Goal: Task Accomplishment & Management: Manage account settings

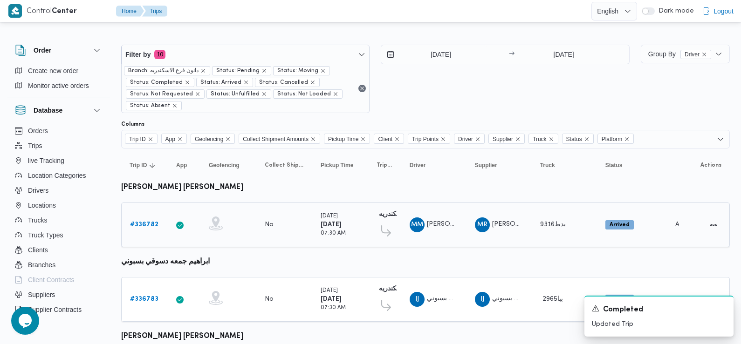
click at [142, 224] on b "# 336782" at bounding box center [144, 225] width 28 height 6
click at [145, 297] on b "# 336783" at bounding box center [144, 299] width 28 height 6
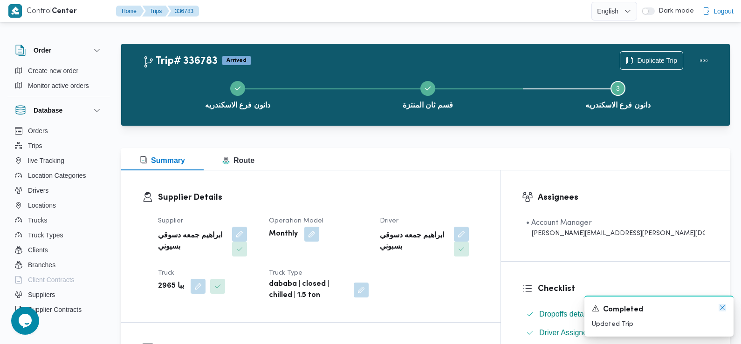
click at [722, 309] on icon "Dismiss toast" at bounding box center [721, 307] width 7 height 7
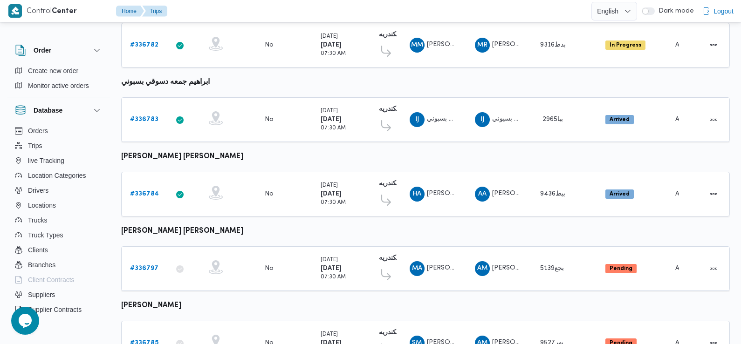
scroll to position [180, 0]
click at [147, 191] on b "# 336784" at bounding box center [144, 194] width 29 height 6
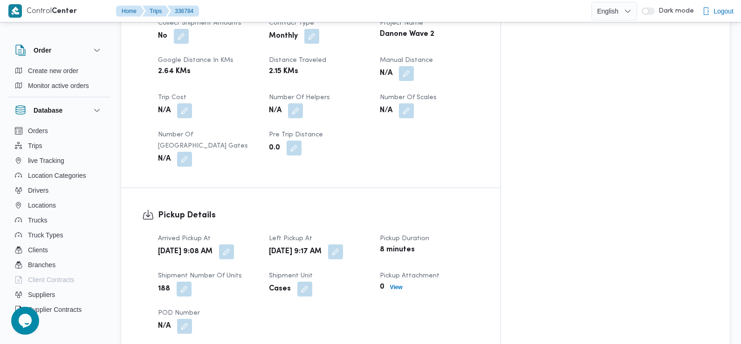
scroll to position [469, 0]
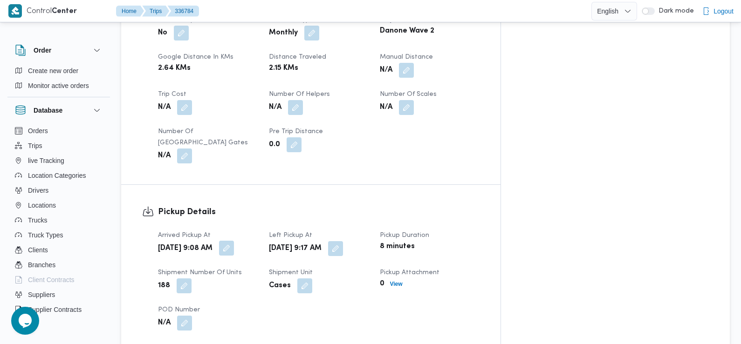
click at [234, 241] on button "button" at bounding box center [226, 248] width 15 height 15
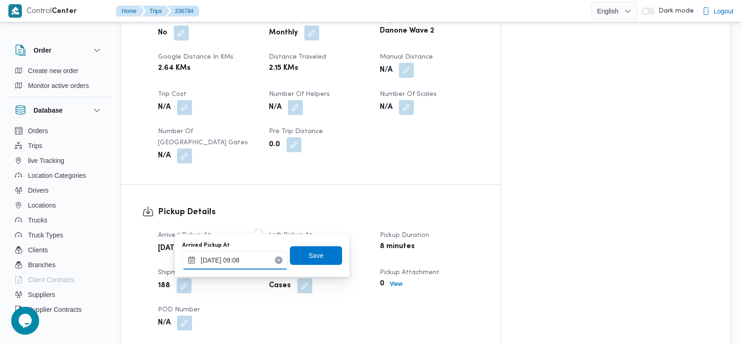
click at [242, 262] on input "[DATE] 09:08" at bounding box center [235, 260] width 106 height 19
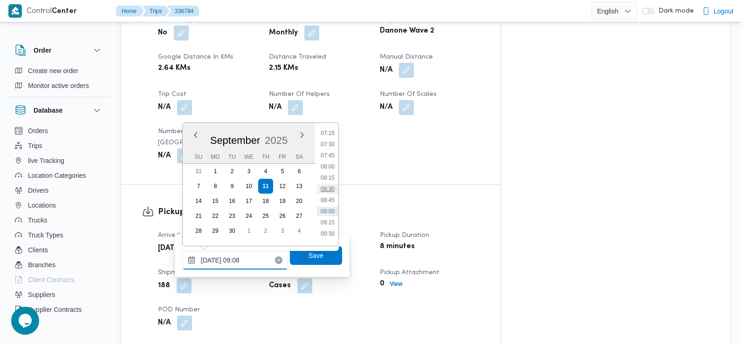
scroll to position [318, 0]
click at [331, 153] on li "07:30" at bounding box center [327, 152] width 21 height 9
type input "[DATE] 07:30"
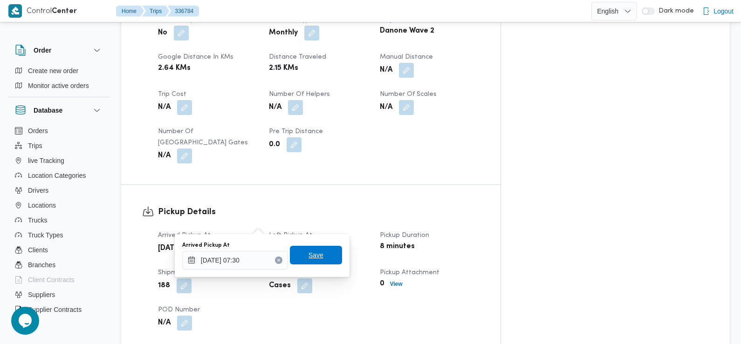
click at [320, 256] on span "Save" at bounding box center [316, 255] width 52 height 19
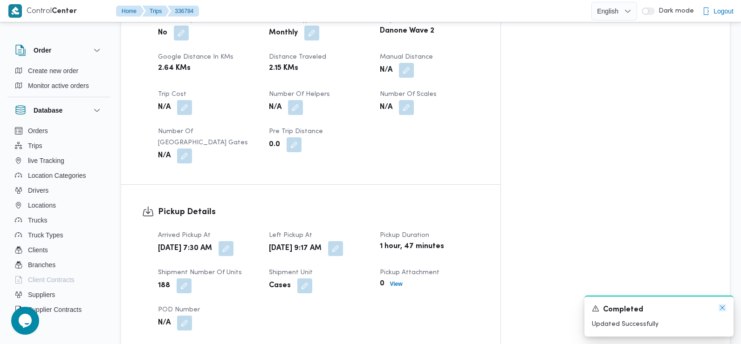
click at [722, 308] on icon "Dismiss toast" at bounding box center [721, 307] width 7 height 7
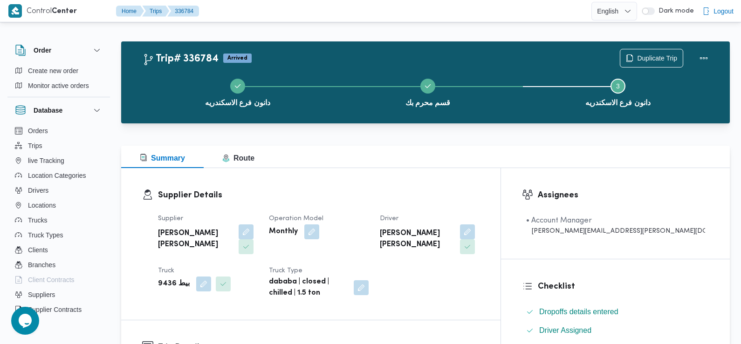
scroll to position [0, 0]
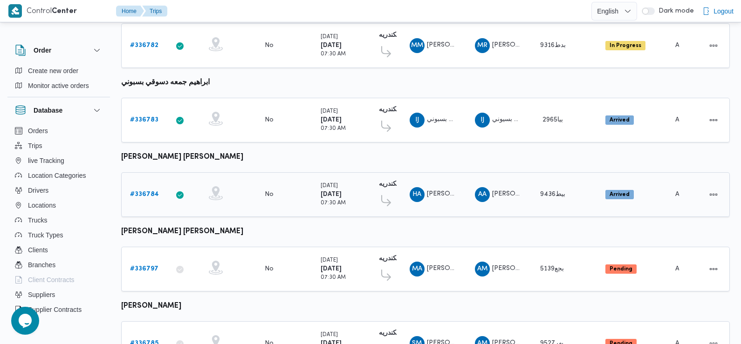
scroll to position [164, 0]
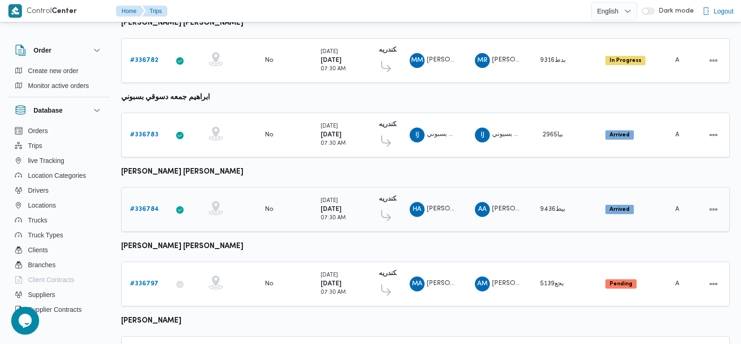
click at [143, 208] on b "# 336784" at bounding box center [144, 209] width 29 height 6
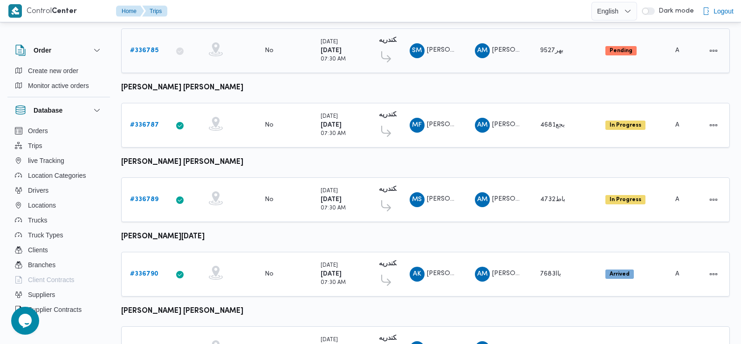
scroll to position [479, 0]
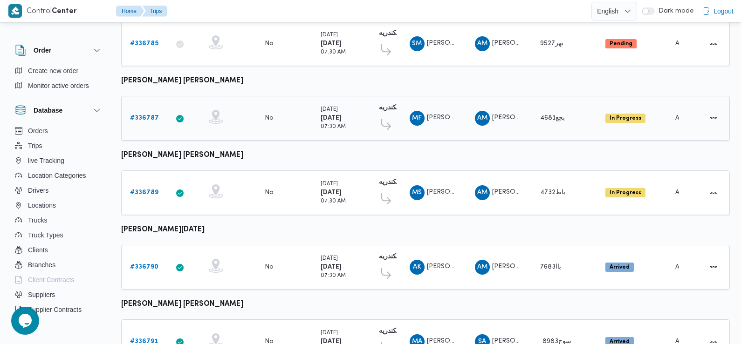
click at [143, 115] on b "# 336787" at bounding box center [144, 118] width 29 height 6
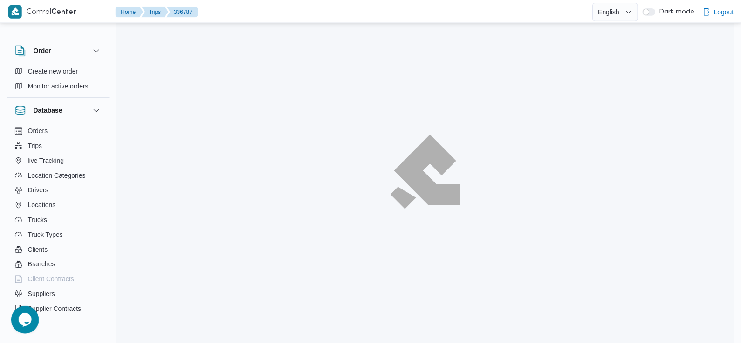
scroll to position [479, 0]
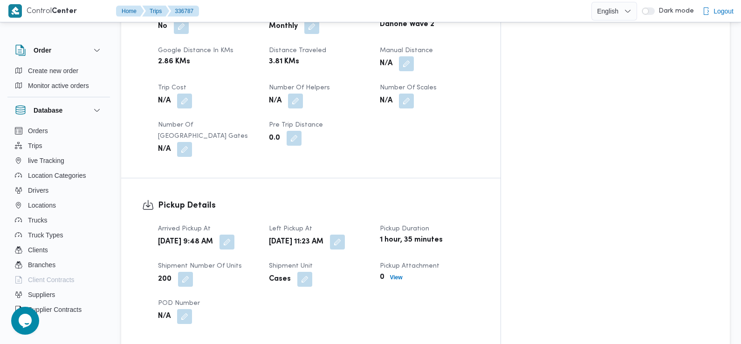
click at [259, 234] on div "[DATE] 9:48 AM" at bounding box center [208, 242] width 102 height 17
click at [234, 234] on button "button" at bounding box center [226, 241] width 15 height 15
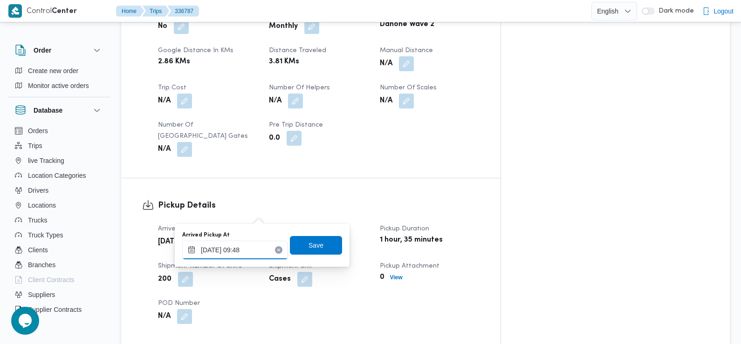
click at [245, 247] on input "[DATE] 09:48" at bounding box center [235, 250] width 106 height 19
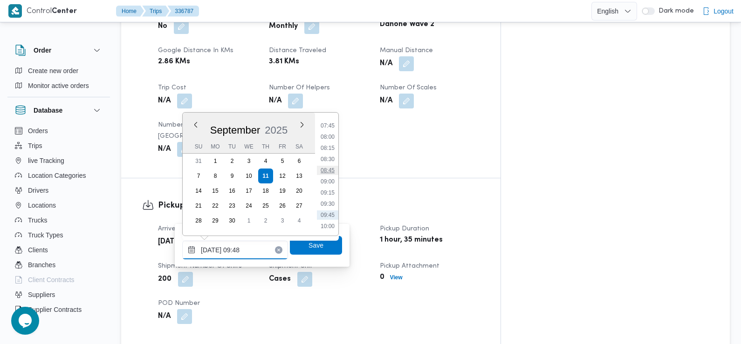
scroll to position [333, 0]
click at [329, 129] on li "07:30" at bounding box center [327, 127] width 21 height 9
type input "[DATE] 07:30"
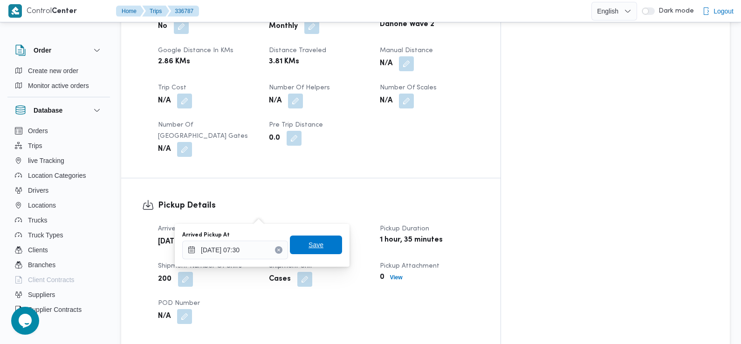
click at [308, 241] on span "Save" at bounding box center [315, 244] width 15 height 11
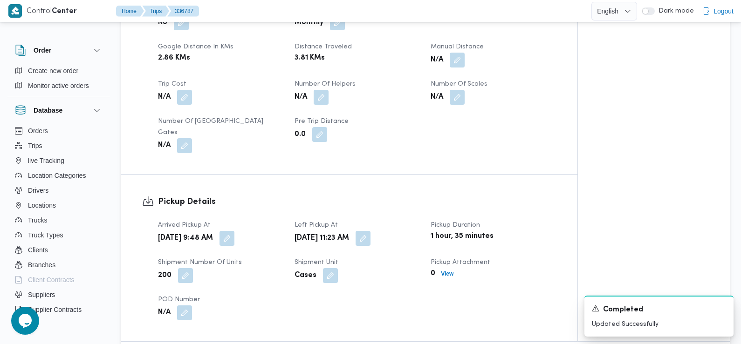
click at [272, 305] on div "N/A" at bounding box center [220, 313] width 127 height 17
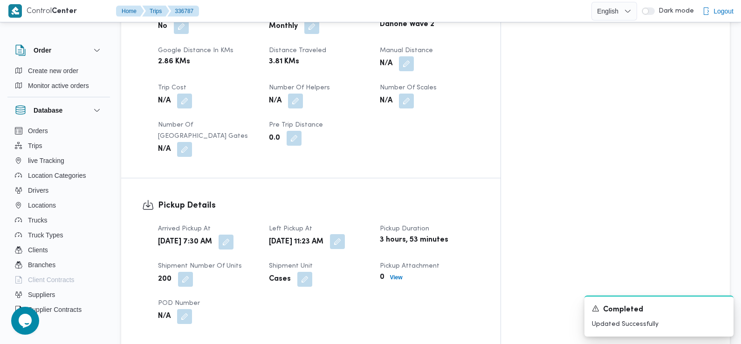
click at [345, 234] on button "button" at bounding box center [337, 241] width 15 height 15
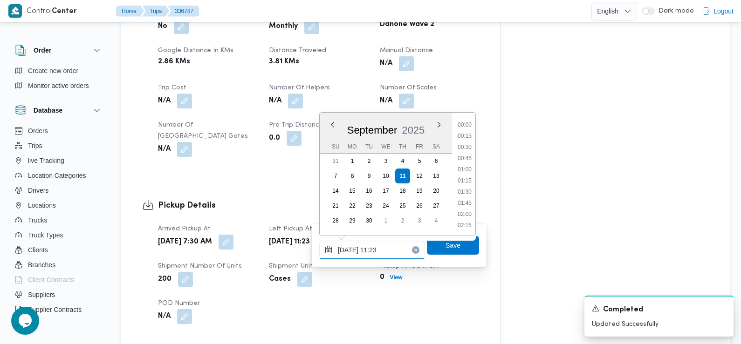
click at [384, 252] on input "[DATE] 11:23" at bounding box center [372, 250] width 106 height 19
click at [465, 131] on li "08:30" at bounding box center [464, 129] width 21 height 9
type input "[DATE] 08:30"
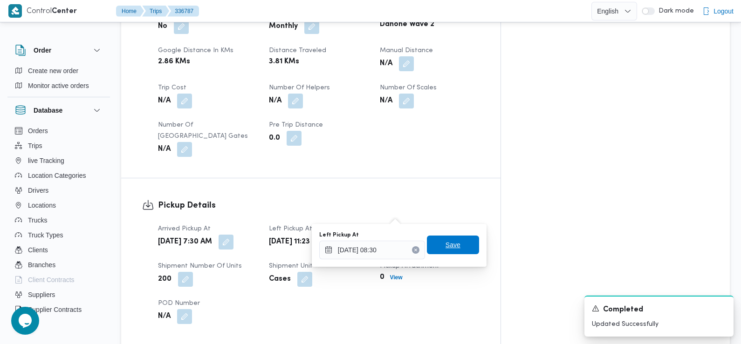
click at [445, 245] on span "Save" at bounding box center [452, 244] width 15 height 11
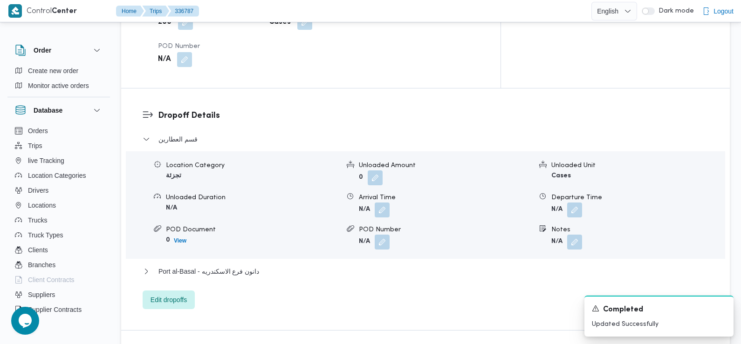
scroll to position [737, 0]
click at [380, 202] on button "button" at bounding box center [381, 209] width 15 height 15
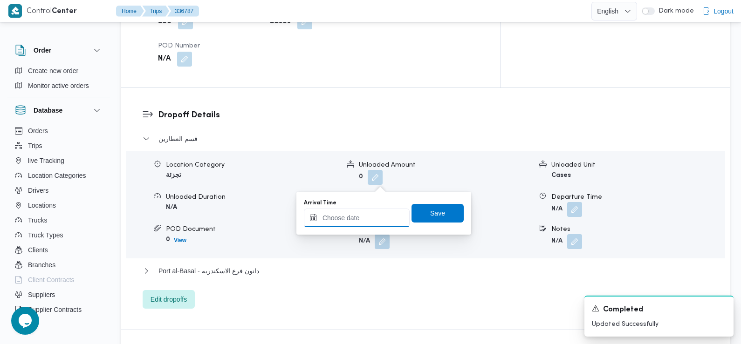
click at [369, 218] on input "Arrival Time" at bounding box center [357, 218] width 106 height 19
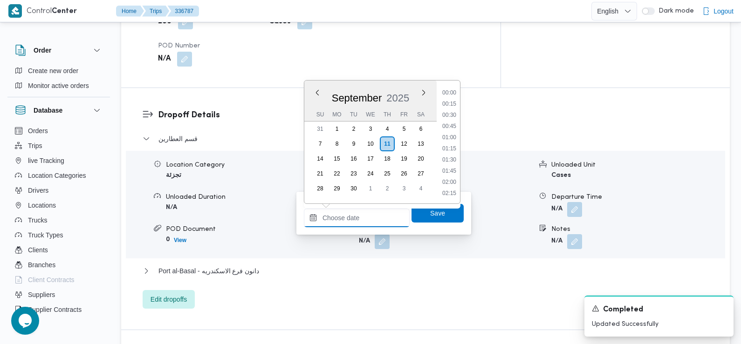
scroll to position [480, 0]
click at [451, 98] on li "10:45" at bounding box center [448, 93] width 21 height 9
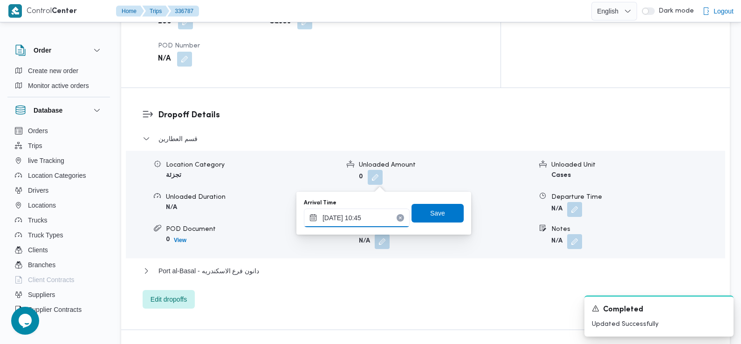
click at [354, 221] on input "[DATE] 10:45" at bounding box center [357, 218] width 106 height 19
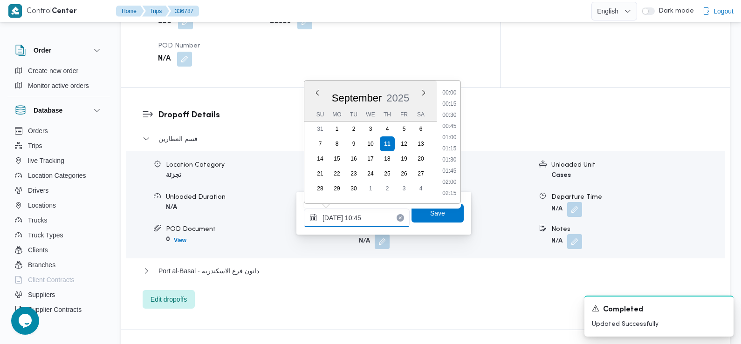
scroll to position [424, 0]
click at [453, 95] on li "09:30" at bounding box center [448, 93] width 21 height 9
type input "[DATE] 09:30"
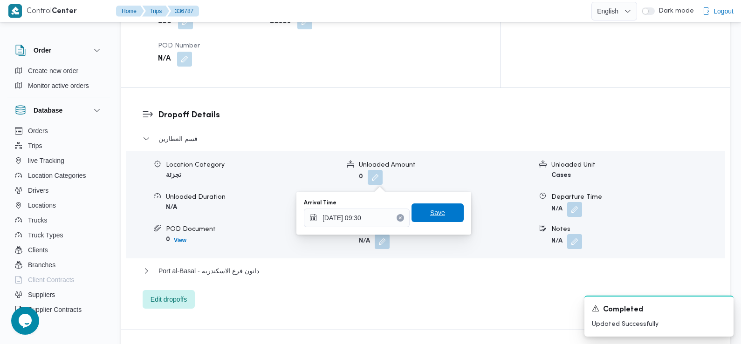
click at [433, 211] on span "Save" at bounding box center [437, 212] width 15 height 11
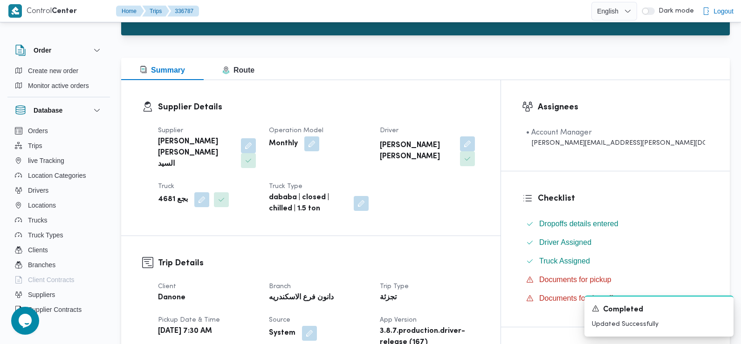
scroll to position [0, 0]
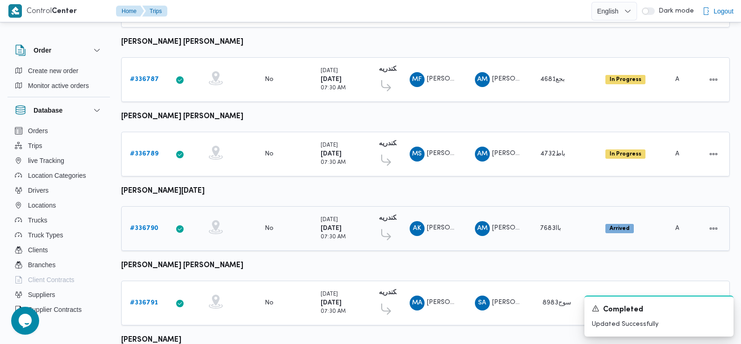
scroll to position [537, 0]
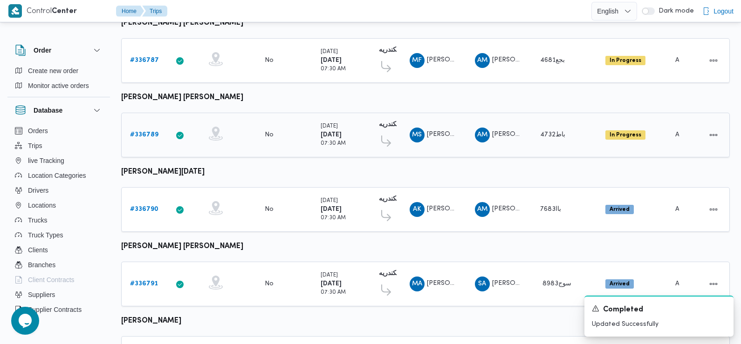
click at [145, 132] on b "# 336789" at bounding box center [144, 135] width 28 height 6
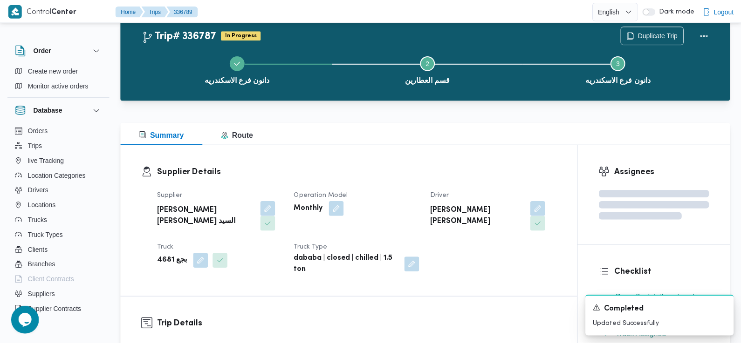
scroll to position [537, 0]
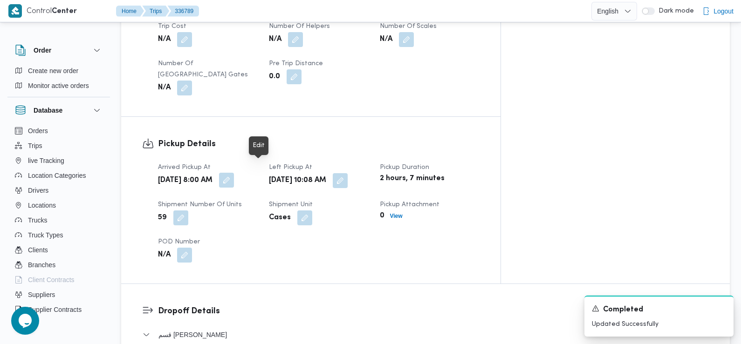
click at [234, 173] on button "button" at bounding box center [226, 180] width 15 height 15
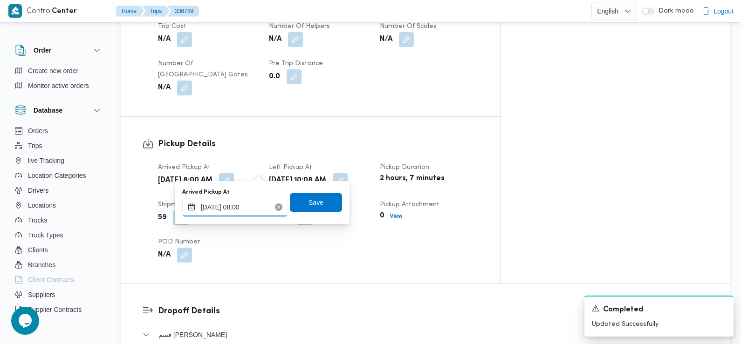
click at [238, 210] on input "[DATE] 08:00" at bounding box center [235, 207] width 106 height 19
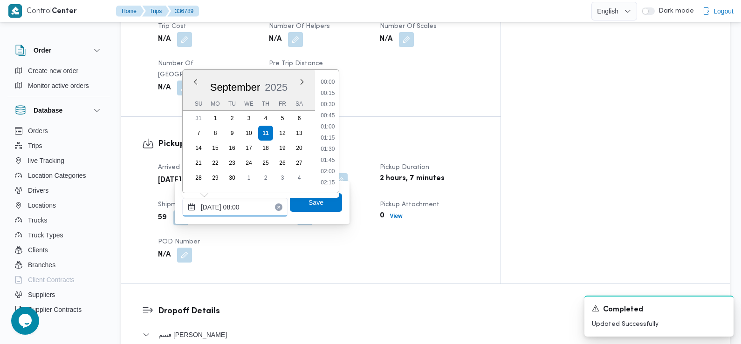
scroll to position [301, 0]
click at [329, 116] on li "07:30" at bounding box center [327, 116] width 21 height 9
type input "[DATE] 07:30"
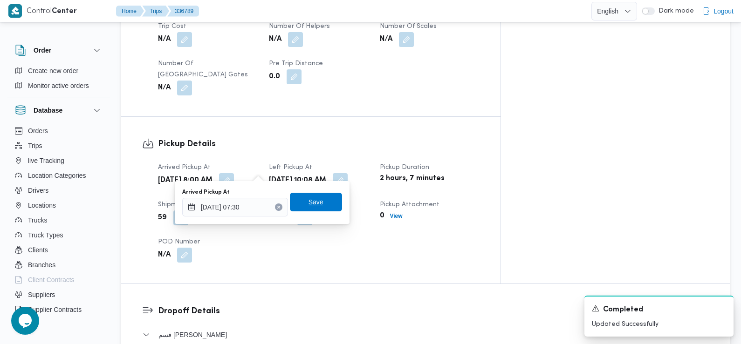
click at [313, 204] on span "Save" at bounding box center [315, 202] width 15 height 11
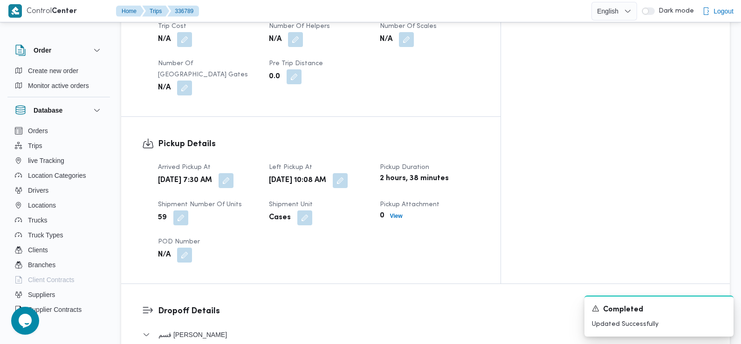
click at [285, 240] on div "Arrived Pickup At [DATE] 7:30 AM Left Pickup At [DATE] 10:08 AM Pickup Duration…" at bounding box center [318, 213] width 333 height 112
click at [347, 173] on button "button" at bounding box center [340, 180] width 15 height 15
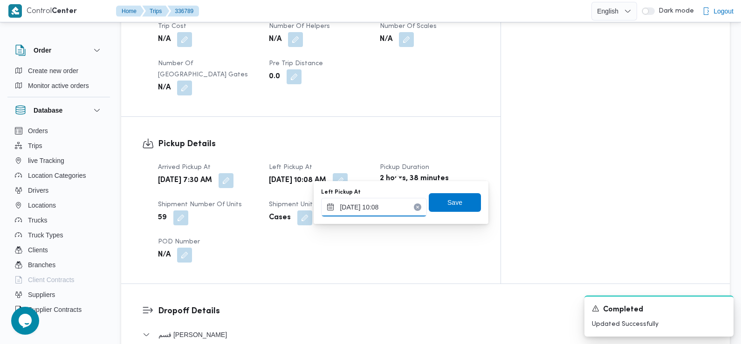
click at [365, 210] on input "[DATE] 10:08" at bounding box center [374, 207] width 106 height 19
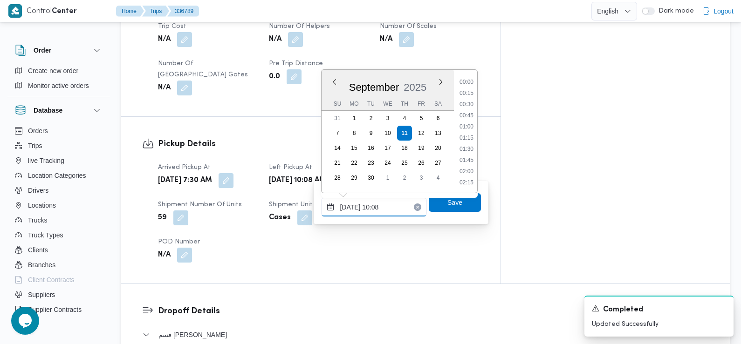
scroll to position [390, 0]
click at [469, 83] on li "08:45" at bounding box center [466, 82] width 21 height 9
type input "[DATE] 08:45"
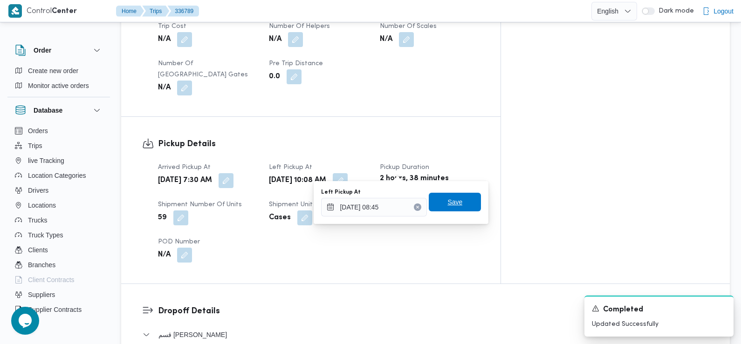
click at [449, 201] on span "Save" at bounding box center [454, 202] width 15 height 11
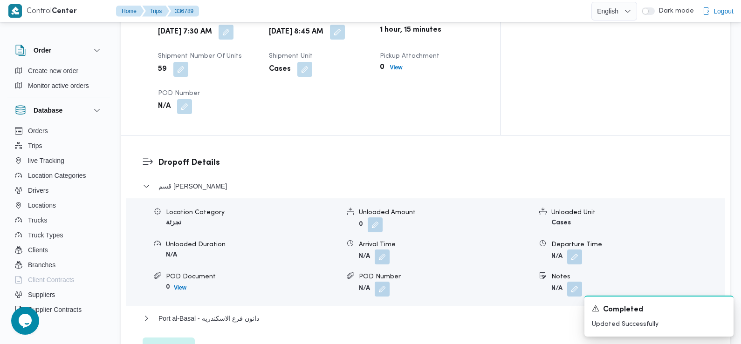
scroll to position [692, 0]
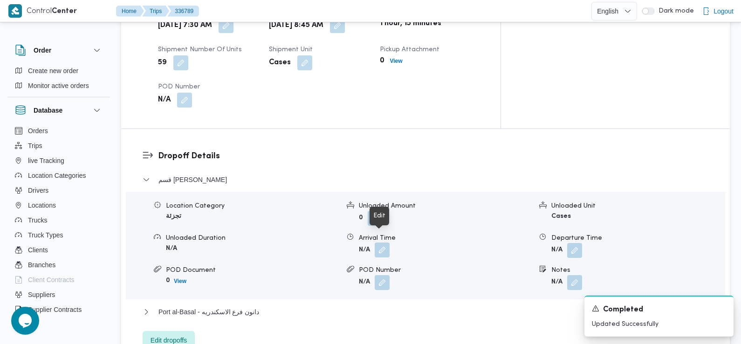
click at [385, 243] on button "button" at bounding box center [381, 250] width 15 height 15
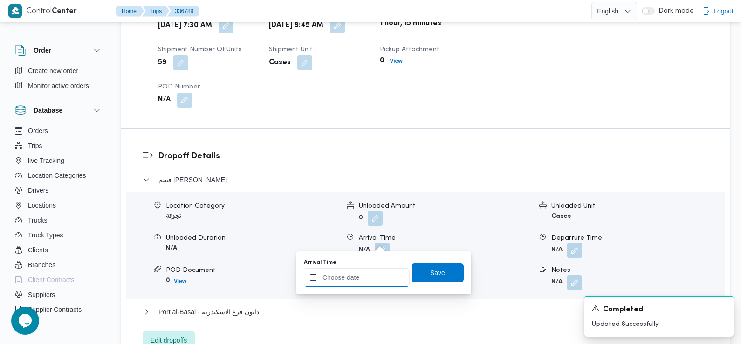
click at [371, 273] on input "Arrival Time" at bounding box center [357, 277] width 106 height 19
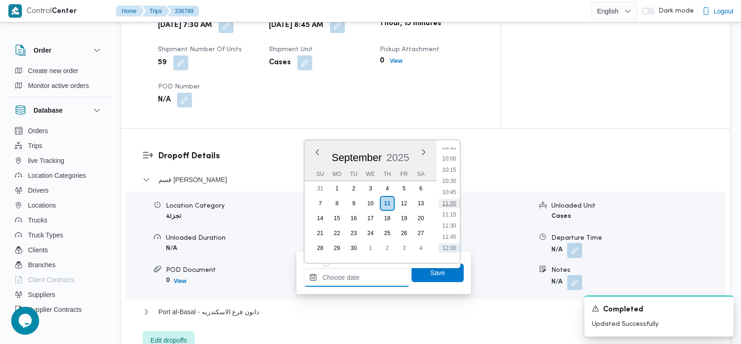
scroll to position [439, 0]
click at [453, 152] on li "09:45" at bounding box center [448, 148] width 21 height 9
type input "[DATE] 09:45"
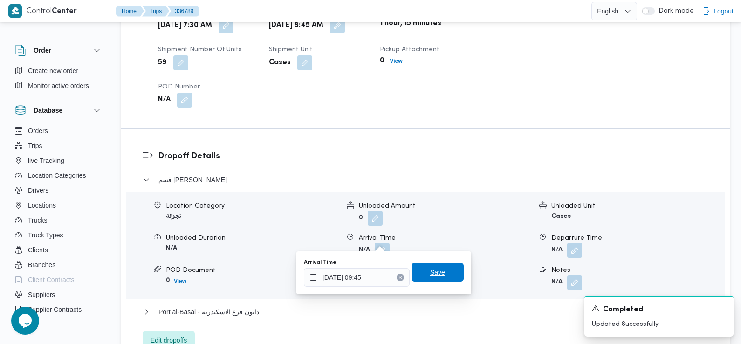
click at [430, 274] on span "Save" at bounding box center [437, 272] width 15 height 11
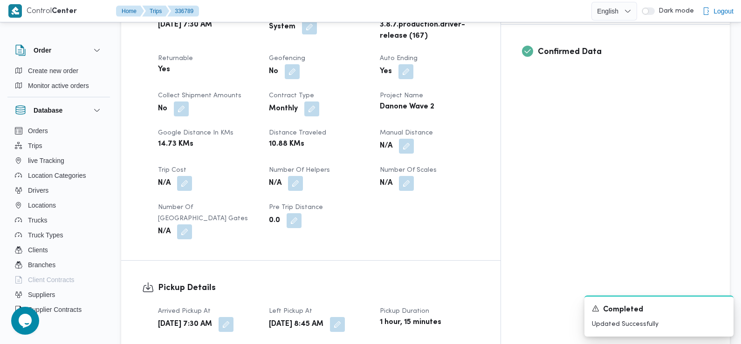
scroll to position [0, 0]
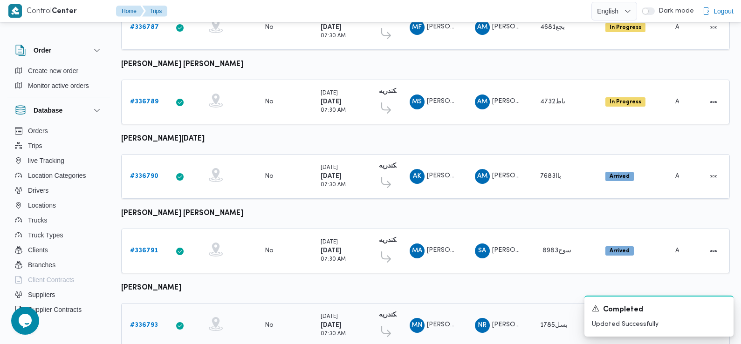
scroll to position [570, 0]
click at [143, 174] on b "# 336790" at bounding box center [144, 177] width 28 height 6
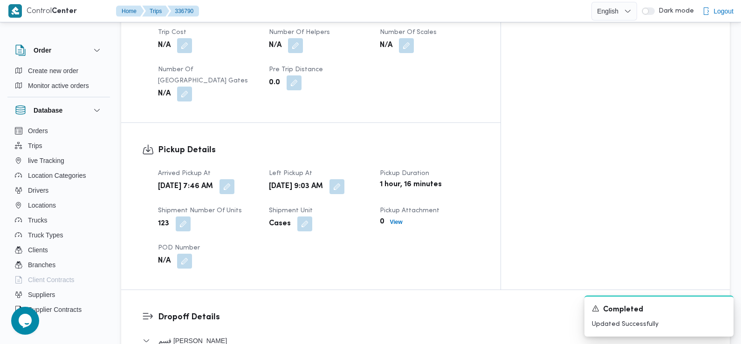
scroll to position [528, 0]
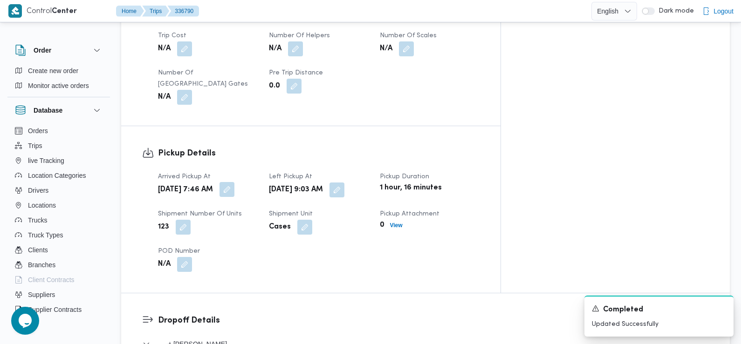
click at [234, 182] on button "button" at bounding box center [226, 189] width 15 height 15
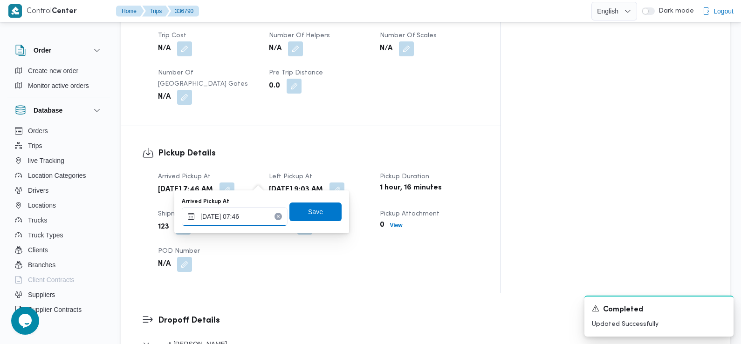
click at [245, 217] on input "[DATE] 07:46" at bounding box center [235, 216] width 106 height 19
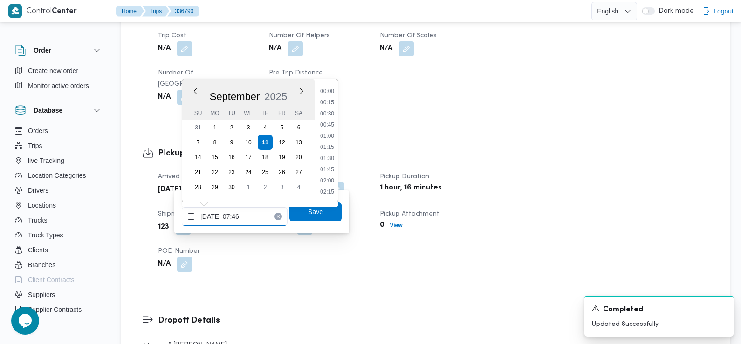
scroll to position [290, 0]
click at [326, 137] on li "07:30" at bounding box center [326, 136] width 21 height 9
type input "[DATE] 07:30"
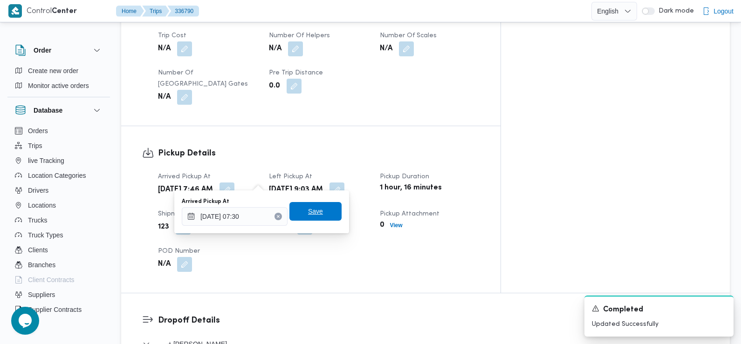
click at [314, 216] on span "Save" at bounding box center [315, 211] width 15 height 11
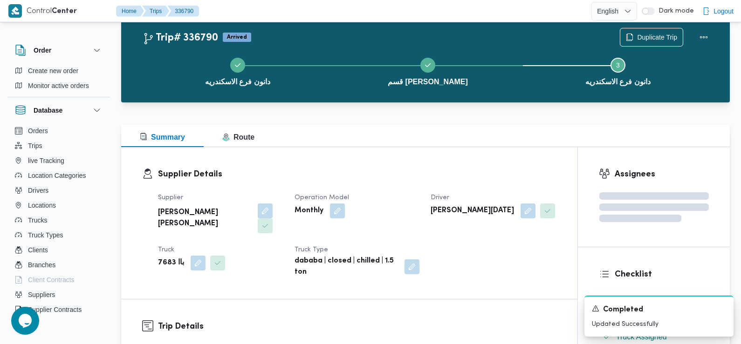
scroll to position [0, 0]
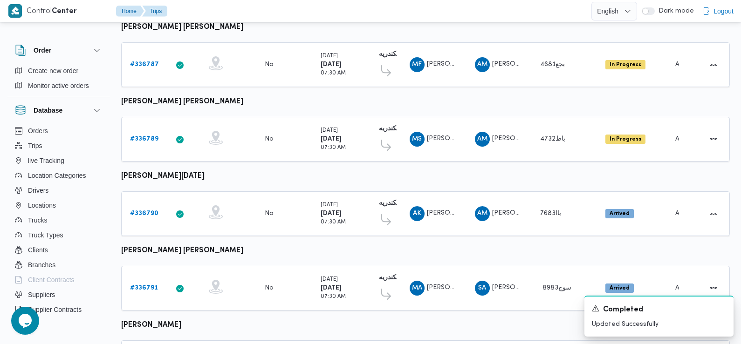
scroll to position [685, 0]
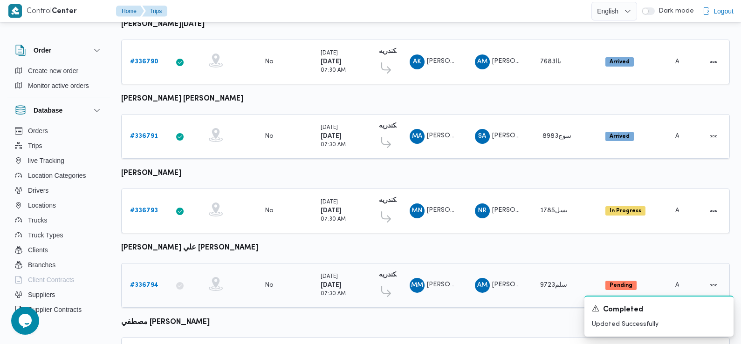
click at [261, 294] on td "Collect Shipment Amounts No" at bounding box center [284, 285] width 56 height 45
click at [260, 295] on td "Collect Shipment Amounts No" at bounding box center [284, 285] width 56 height 45
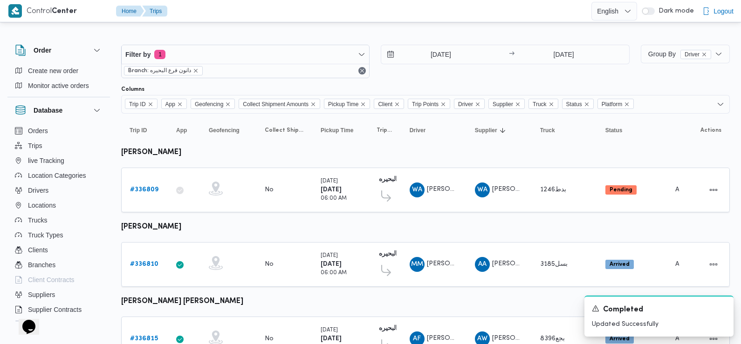
click at [234, 207] on td "Geofencing" at bounding box center [228, 190] width 56 height 45
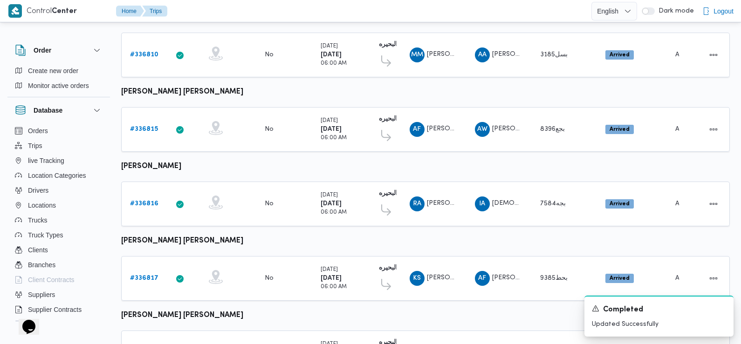
scroll to position [211, 0]
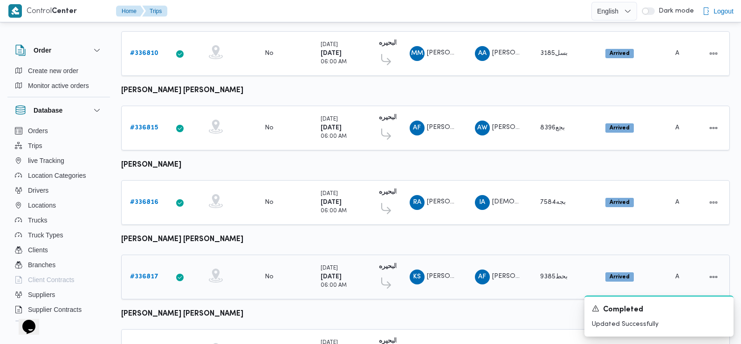
click at [138, 274] on b "# 336817" at bounding box center [144, 277] width 28 height 6
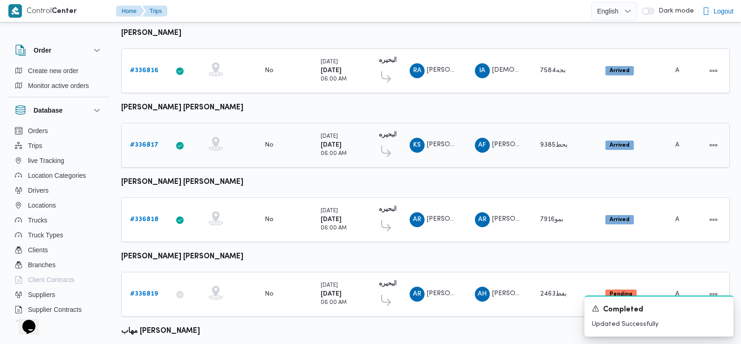
scroll to position [364, 0]
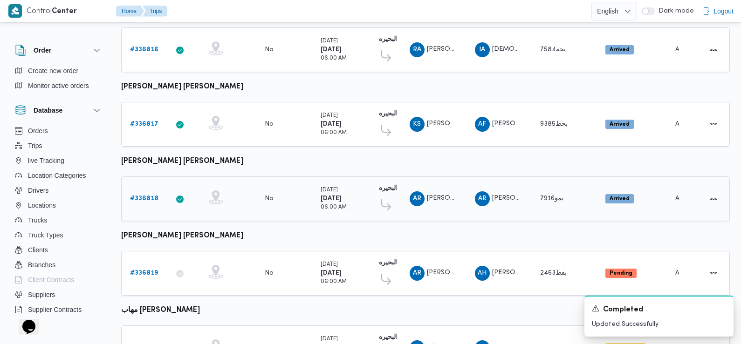
click at [141, 196] on b "# 336818" at bounding box center [144, 199] width 28 height 6
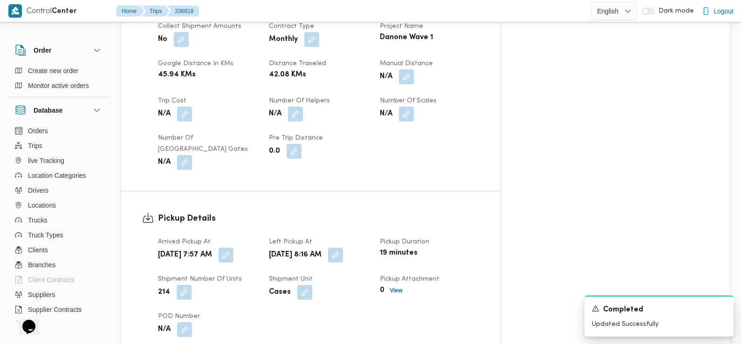
scroll to position [463, 0]
click at [233, 247] on button "button" at bounding box center [225, 254] width 15 height 15
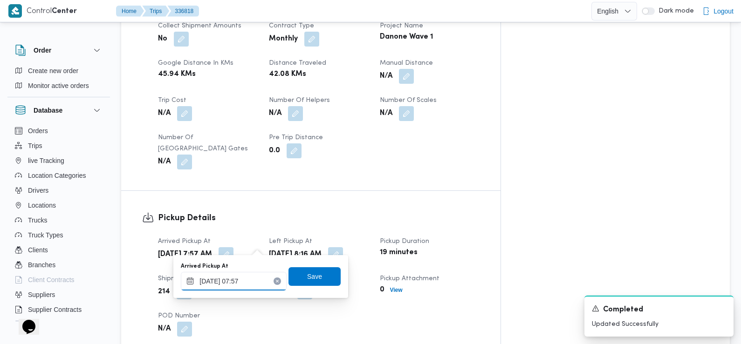
click at [254, 289] on input "11/09/2025 07:57" at bounding box center [234, 281] width 106 height 19
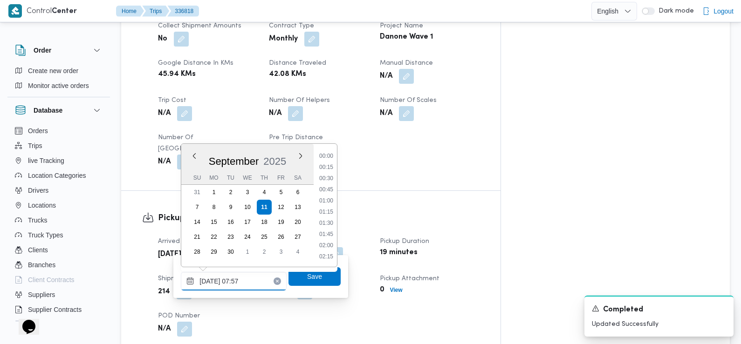
scroll to position [290, 0]
click at [324, 196] on ul "00:00 00:15 00:30 00:45 01:00 01:15 01:30 01:45 02:00 02:15 02:30 02:45 03:00 0…" at bounding box center [325, 205] width 21 height 108
click at [326, 205] on li "07:30" at bounding box center [325, 201] width 21 height 9
type input "[DATE] 07:30"
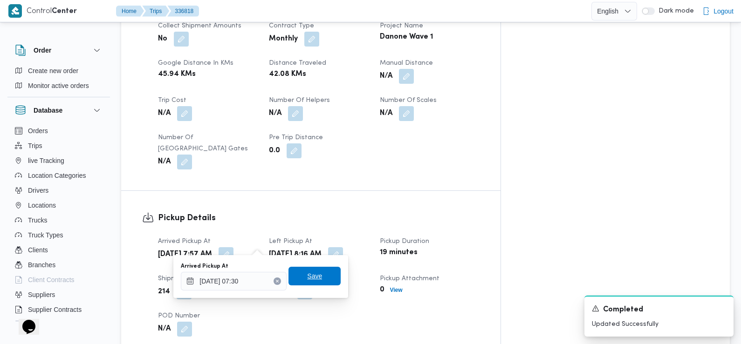
click at [307, 273] on span "Save" at bounding box center [314, 276] width 15 height 11
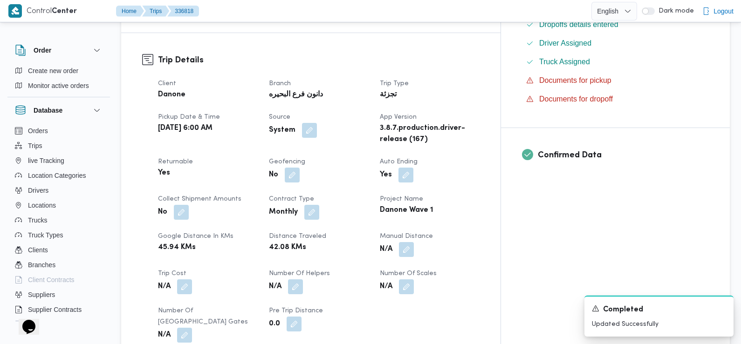
scroll to position [0, 0]
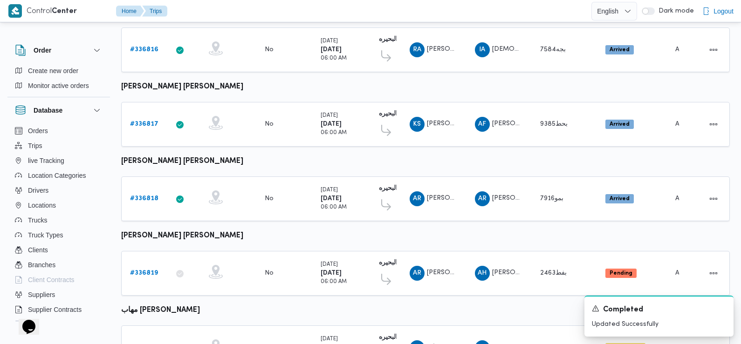
scroll to position [470, 0]
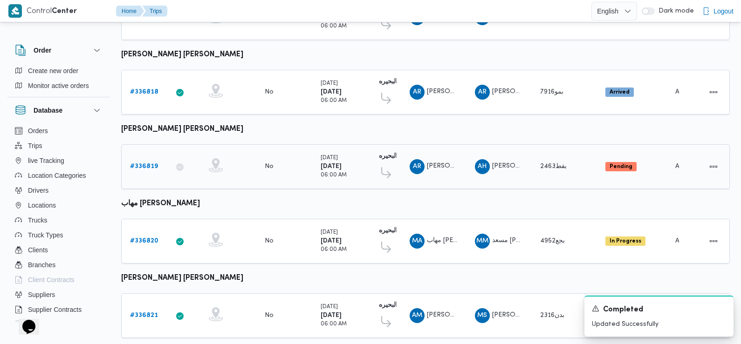
click at [149, 163] on b "# 336819" at bounding box center [144, 166] width 28 height 6
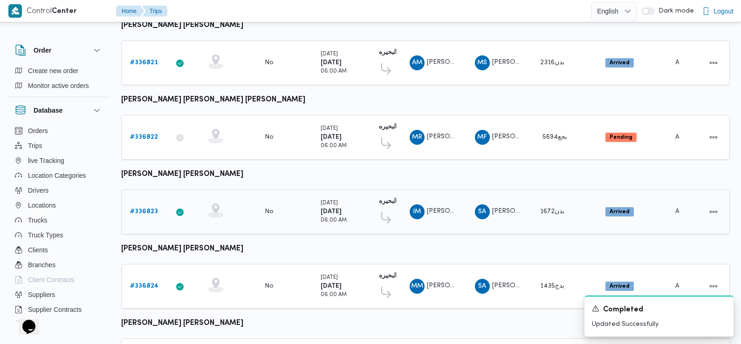
click at [148, 209] on b "# 336823" at bounding box center [144, 212] width 28 height 6
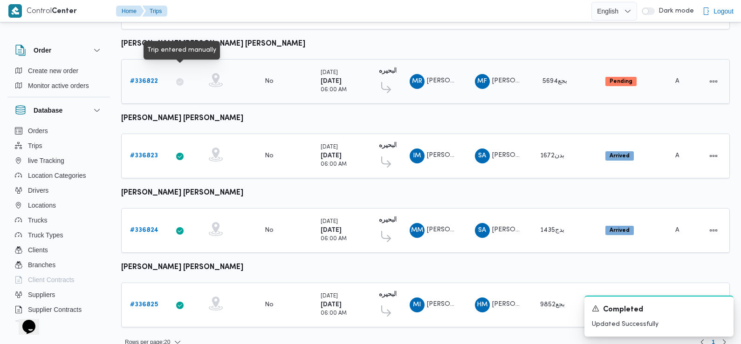
scroll to position [783, 0]
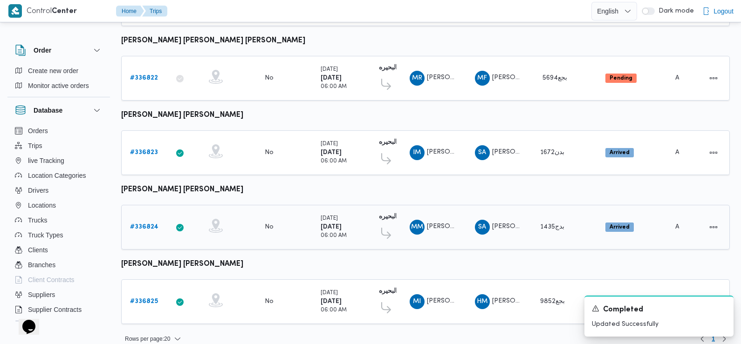
click at [140, 224] on b "# 336824" at bounding box center [144, 227] width 28 height 6
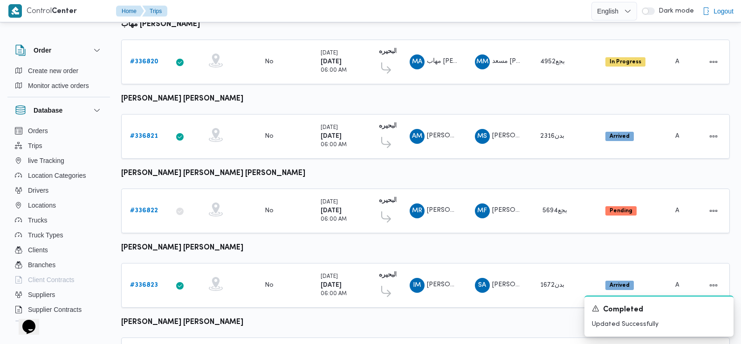
scroll to position [783, 0]
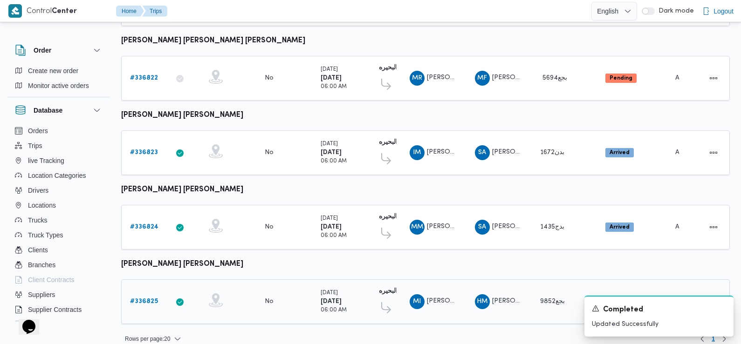
click at [146, 299] on b "# 336825" at bounding box center [144, 302] width 28 height 6
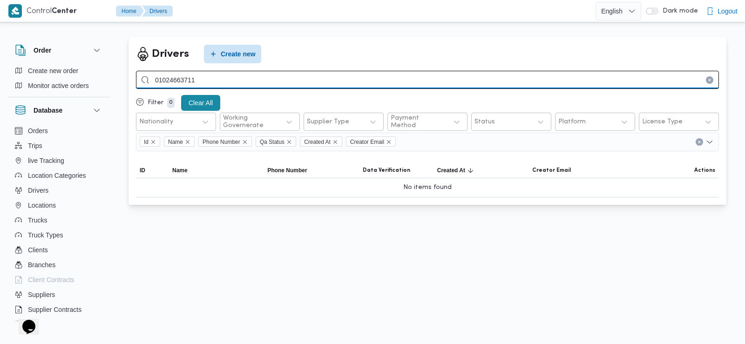
click at [174, 76] on input "01024663711" at bounding box center [427, 80] width 583 height 18
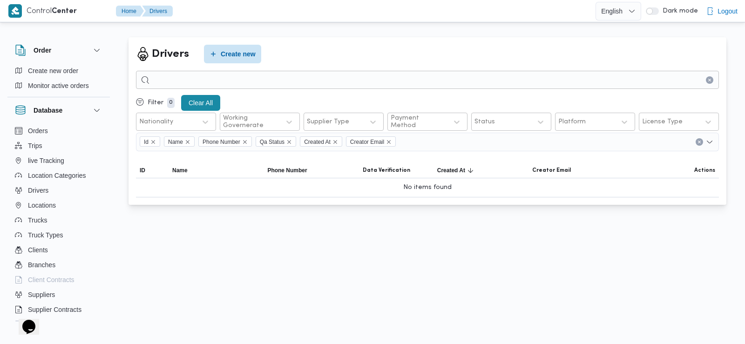
click at [303, 286] on html "Control" at bounding box center [372, 172] width 745 height 344
